Goal: Find specific page/section: Find specific page/section

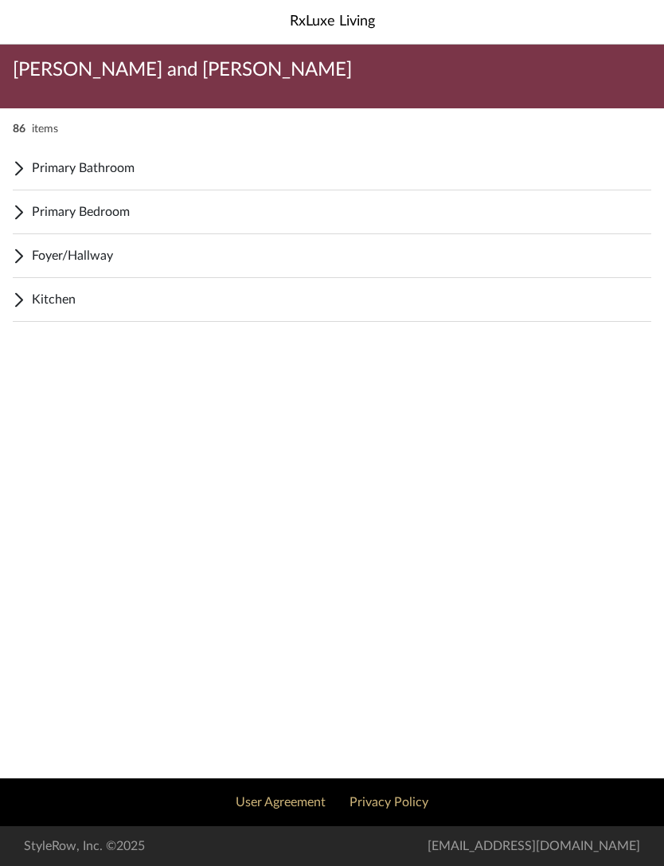
click at [46, 306] on span "Kitchen" at bounding box center [342, 299] width 620 height 19
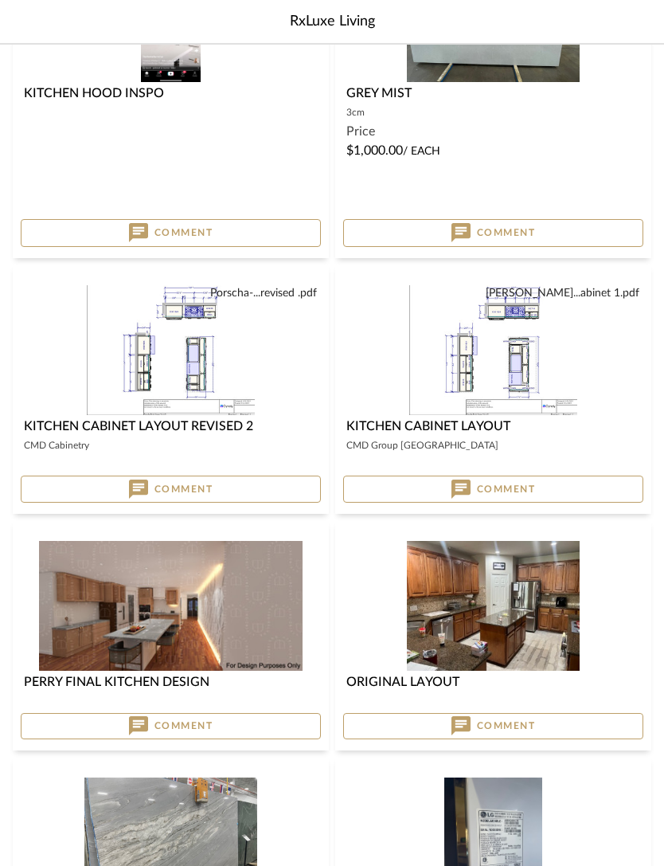
scroll to position [397, 0]
click at [143, 610] on img "0" at bounding box center [171, 605] width 264 height 130
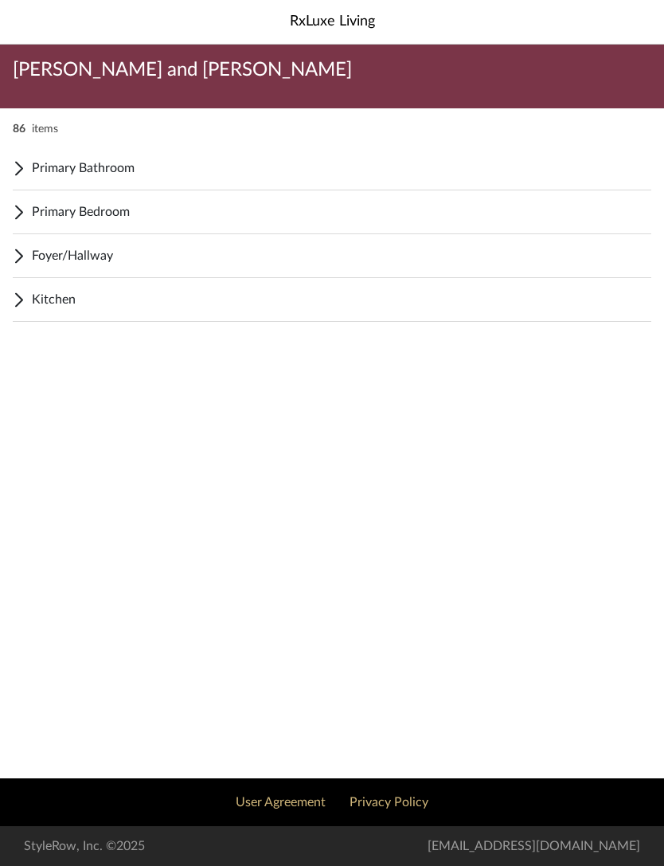
click at [54, 308] on span "Kitchen" at bounding box center [342, 299] width 620 height 19
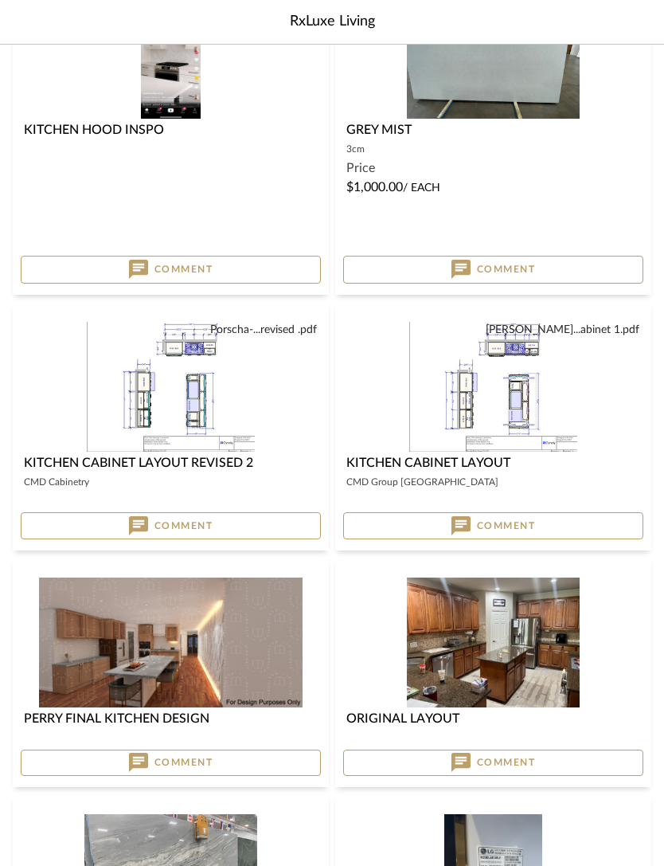
scroll to position [356, 0]
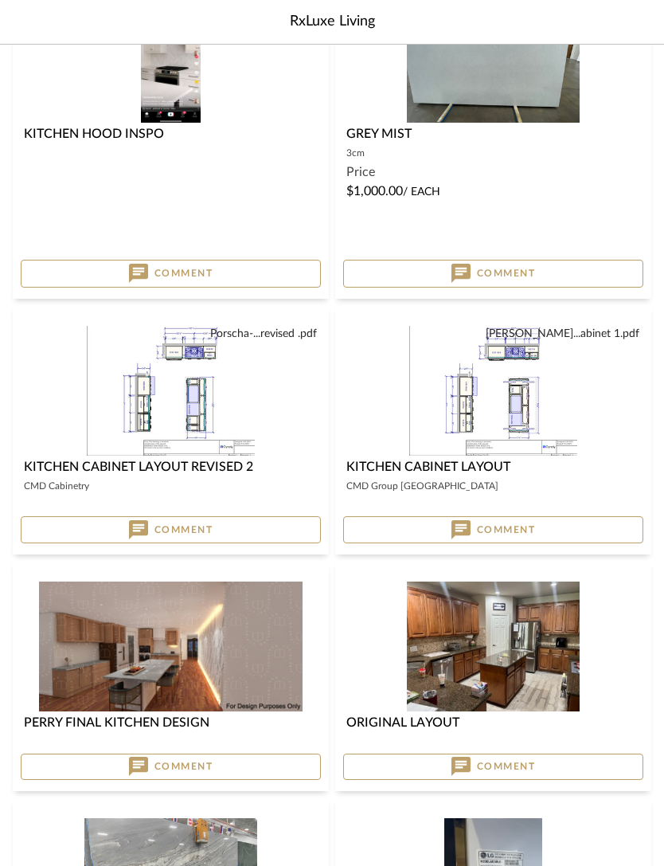
click at [0, 0] on img at bounding box center [0, 0] width 0 height 0
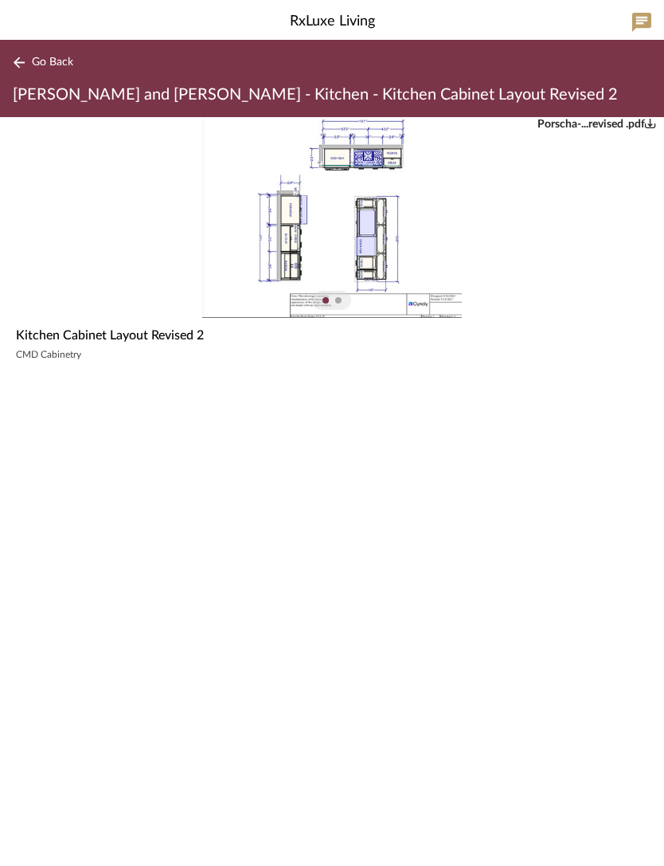
click at [296, 249] on img "0" at bounding box center [332, 217] width 260 height 201
